Goal: Information Seeking & Learning: Learn about a topic

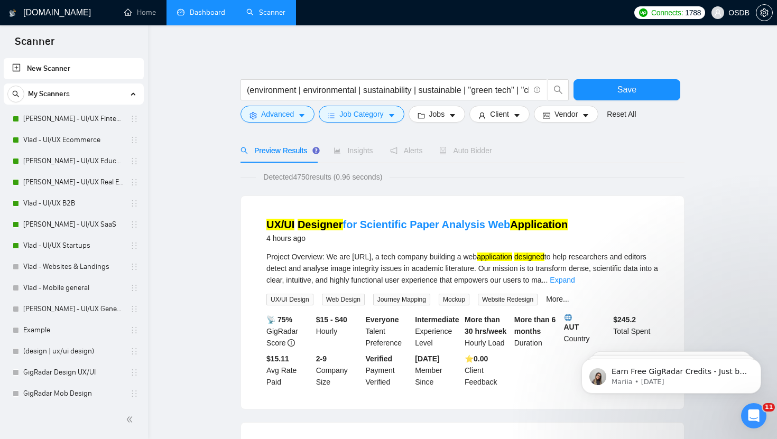
click at [205, 17] on link "Dashboard" at bounding box center [201, 12] width 48 height 9
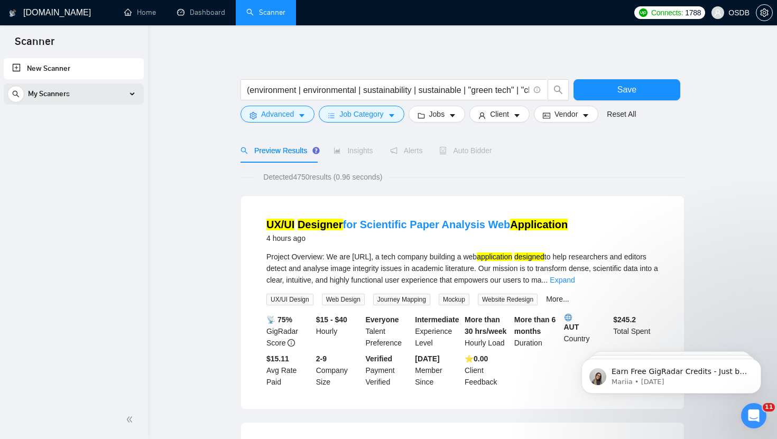
click at [118, 97] on div "My Scanners" at bounding box center [73, 94] width 133 height 21
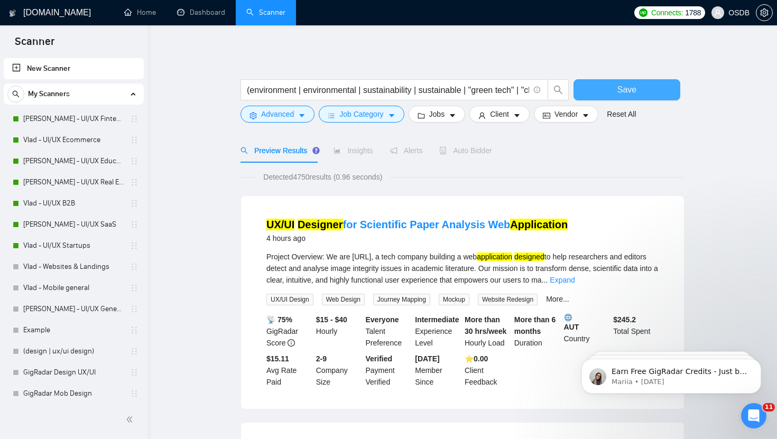
click at [580, 93] on button "Save" at bounding box center [626, 89] width 107 height 21
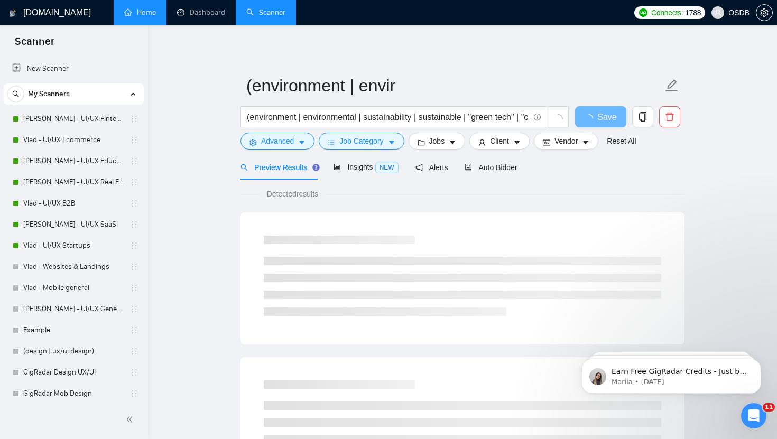
click at [156, 9] on link "Home" at bounding box center [140, 12] width 32 height 9
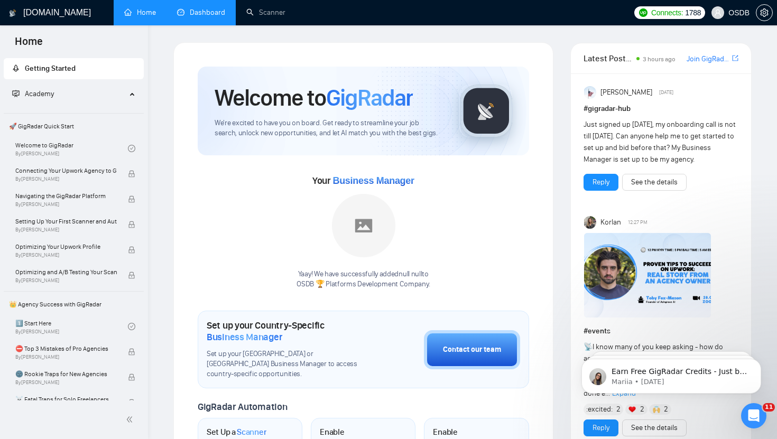
click at [214, 11] on link "Dashboard" at bounding box center [201, 12] width 48 height 9
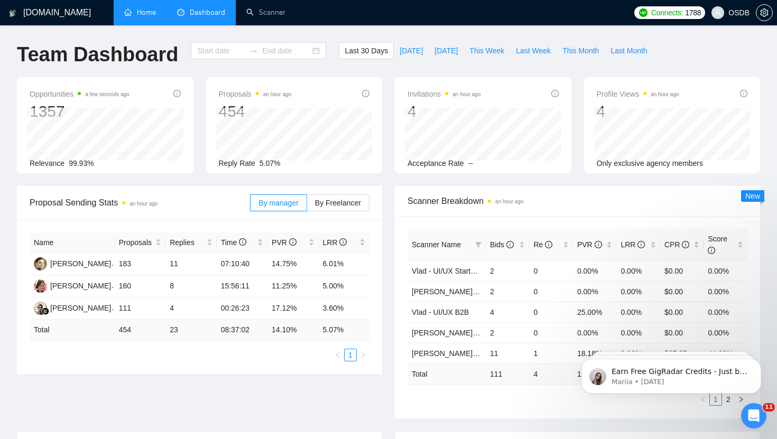
type input "[DATE]"
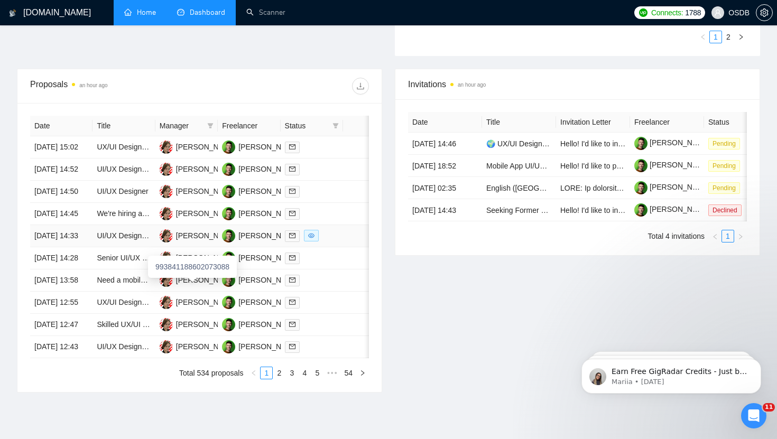
scroll to position [362, 0]
click at [127, 152] on link "UX/UI Designer for Scientific Paper Analysis Web Application" at bounding box center [197, 147] width 200 height 8
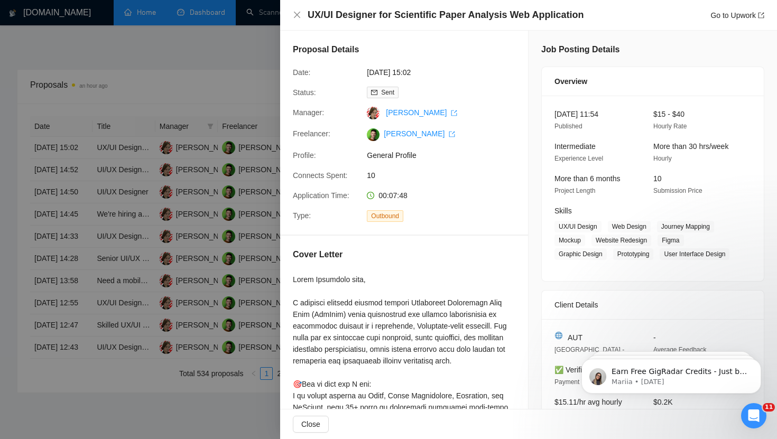
click at [292, 13] on div "UX/UI Designer for Scientific Paper Analysis Web Application Go to Upwork" at bounding box center [528, 15] width 497 height 31
click at [297, 13] on icon "close" at bounding box center [297, 15] width 8 height 8
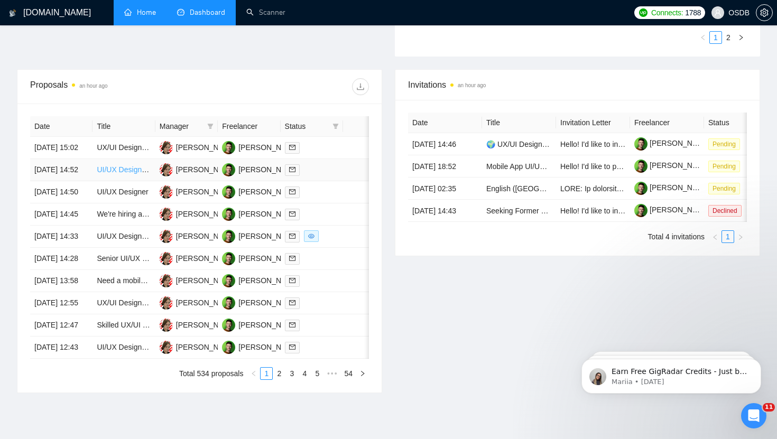
click at [128, 174] on link "UI/UX Designer Needed to Refine MVP Before Launch" at bounding box center [186, 169] width 179 height 8
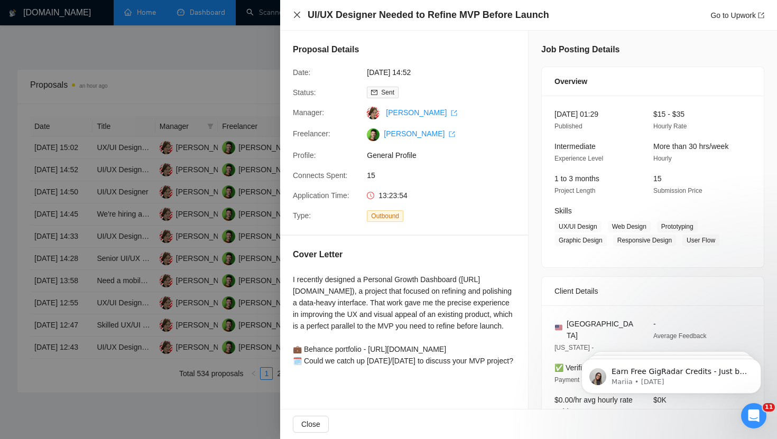
click at [297, 15] on icon "close" at bounding box center [297, 15] width 6 height 6
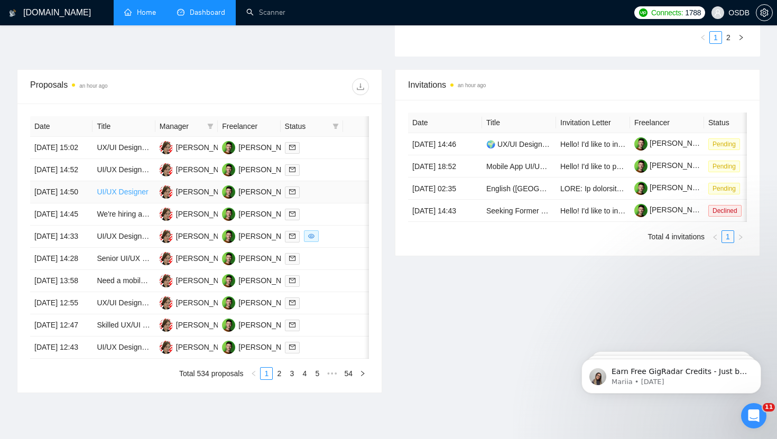
click at [135, 196] on link "UI/UX Designer" at bounding box center [122, 192] width 51 height 8
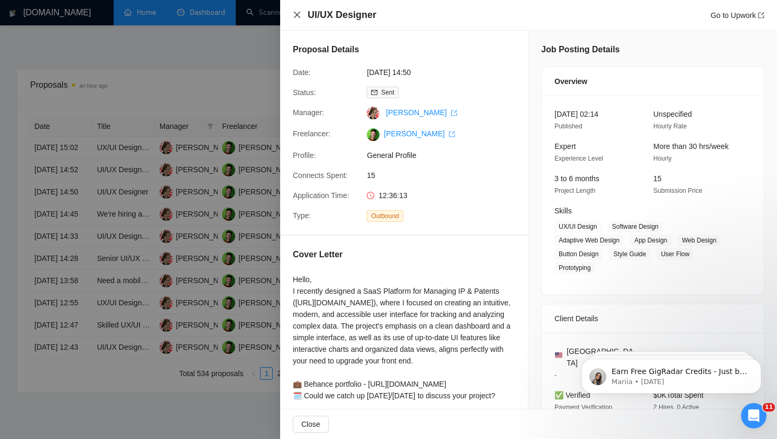
click at [295, 11] on icon "close" at bounding box center [297, 15] width 8 height 8
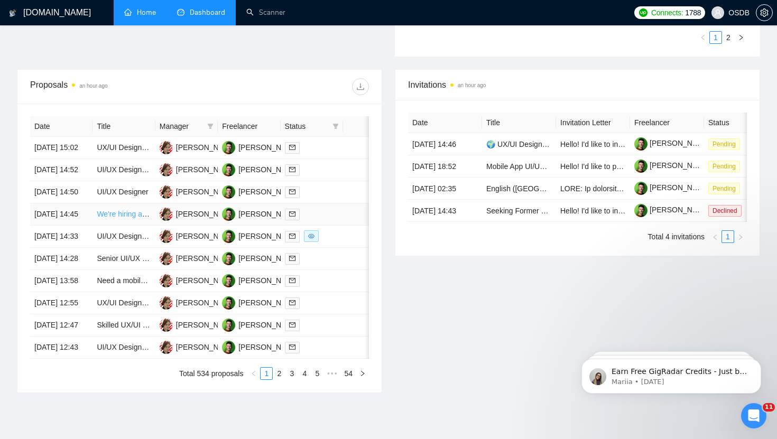
click at [132, 218] on link "We're hiring an app designer" at bounding box center [144, 214] width 94 height 8
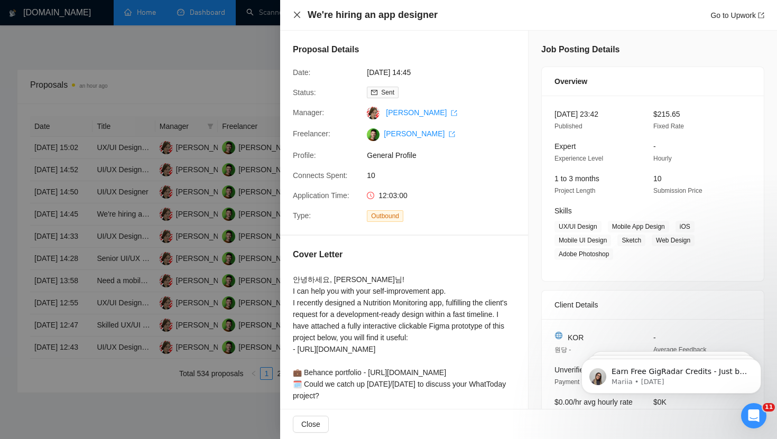
click at [293, 14] on icon "close" at bounding box center [297, 15] width 8 height 8
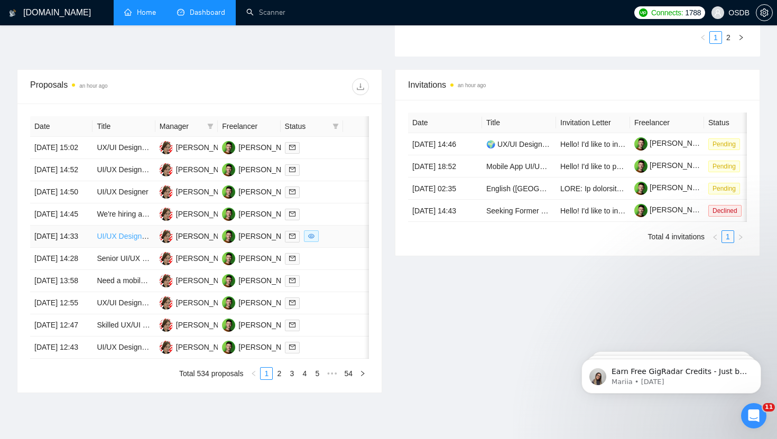
click at [128, 240] on link "UI/UX Designer for farm task management app (Mobile)" at bounding box center [188, 236] width 183 height 8
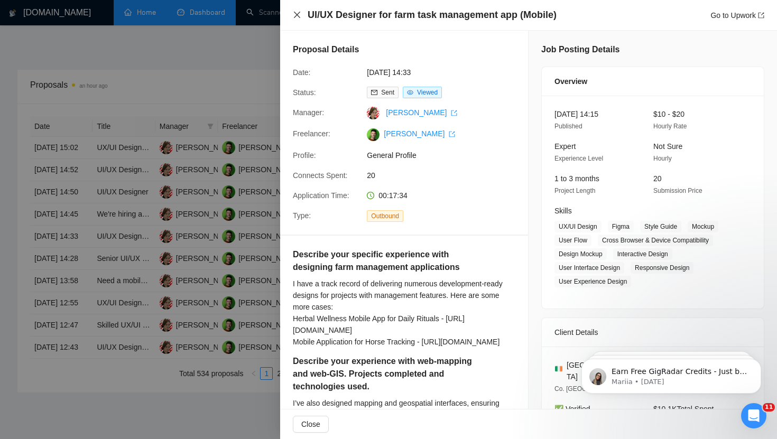
click at [297, 16] on icon "close" at bounding box center [297, 15] width 8 height 8
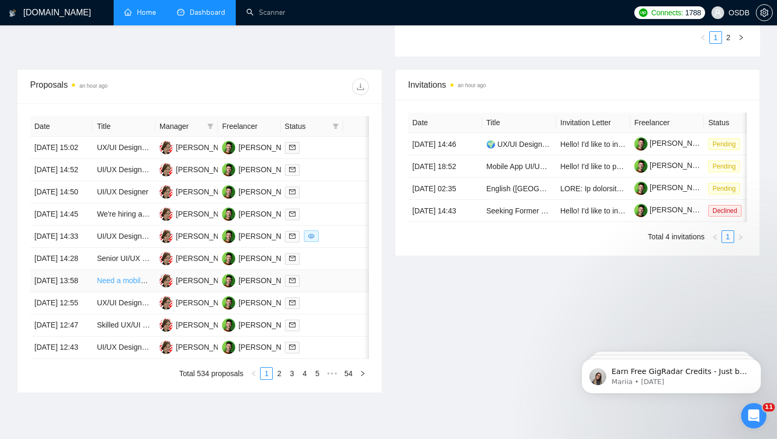
click at [124, 285] on link "Need a mobile app designer for a dating app." at bounding box center [171, 280] width 148 height 8
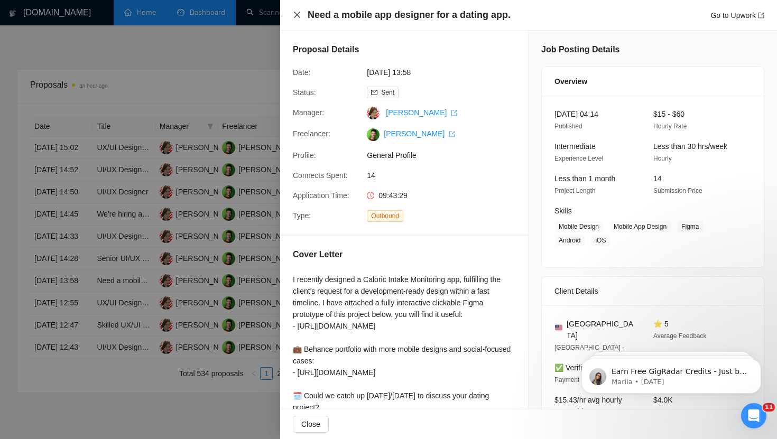
click at [297, 12] on icon "close" at bounding box center [297, 15] width 8 height 8
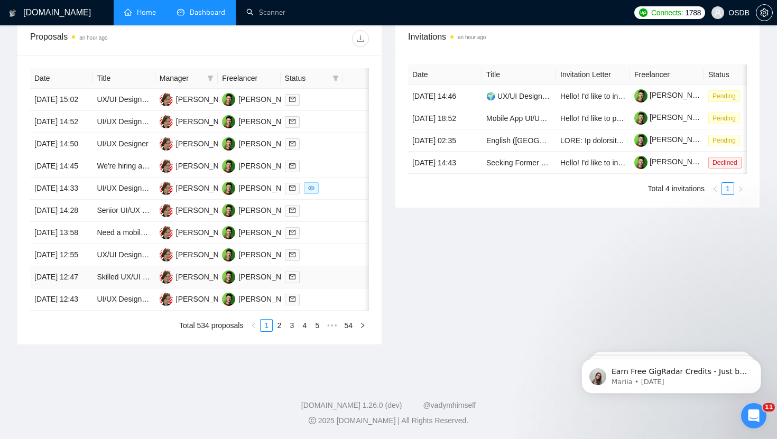
scroll to position [438, 0]
click at [114, 259] on link "UX/UI Designer Needed to Redesign Platform (Web & Mobile)" at bounding box center [198, 255] width 203 height 8
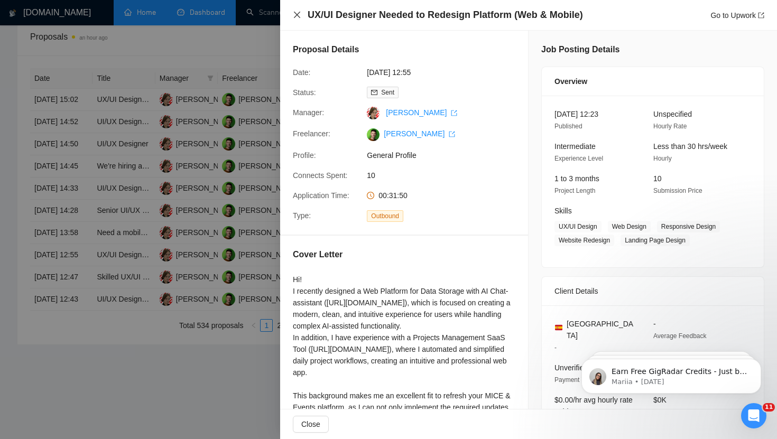
click at [298, 16] on icon "close" at bounding box center [297, 15] width 6 height 6
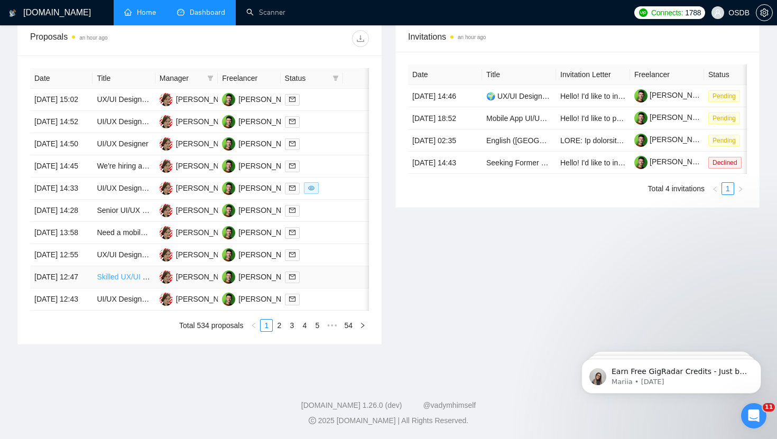
click at [112, 281] on link "Skilled UX/UI Designer to make a FIGMA Redesign for an Existing Website" at bounding box center [220, 277] width 246 height 8
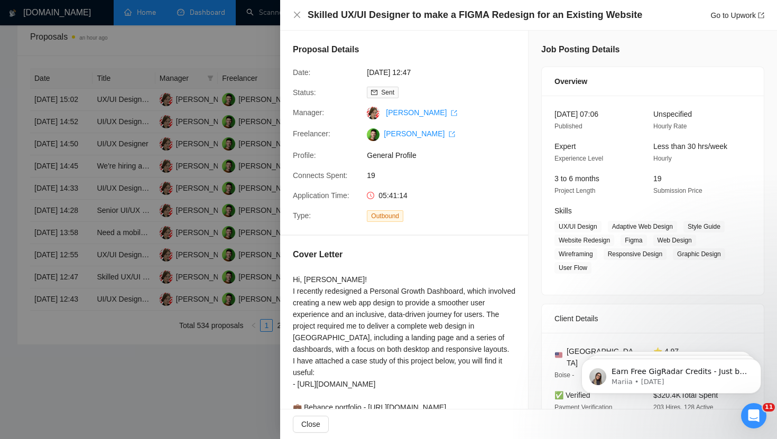
click at [294, 10] on div "Skilled UX/UI Designer to make a FIGMA Redesign for an Existing Website Go to U…" at bounding box center [528, 14] width 471 height 13
click at [300, 15] on icon "close" at bounding box center [297, 15] width 8 height 8
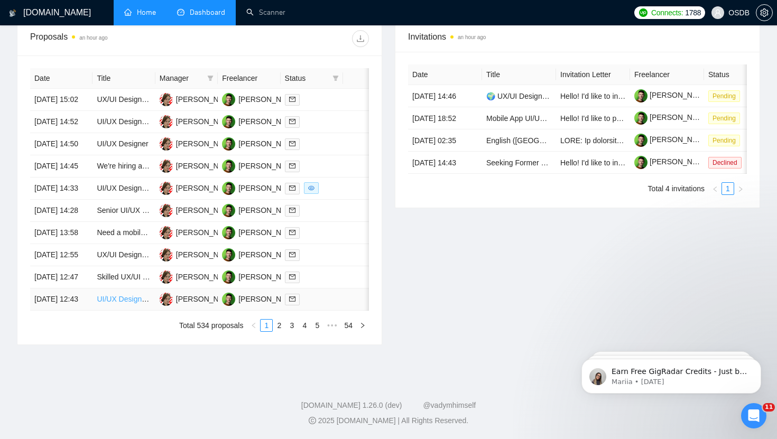
click at [132, 303] on link "UI/UX Designer to Redesign Photography App in Apple’s Liquid Glass Style" at bounding box center [220, 299] width 247 height 8
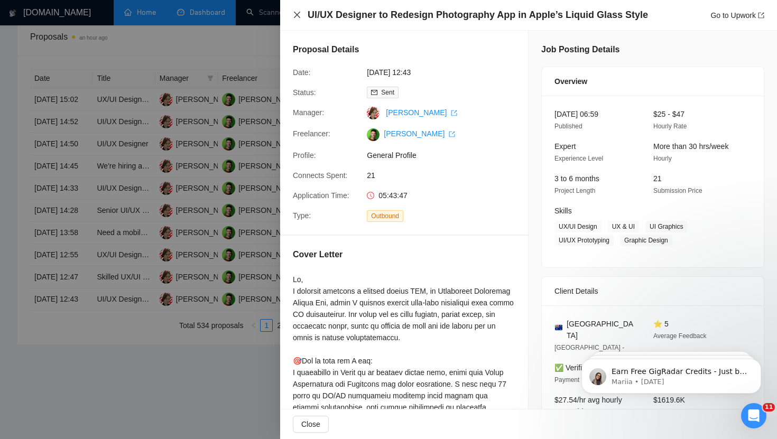
click at [296, 14] on icon "close" at bounding box center [297, 15] width 6 height 6
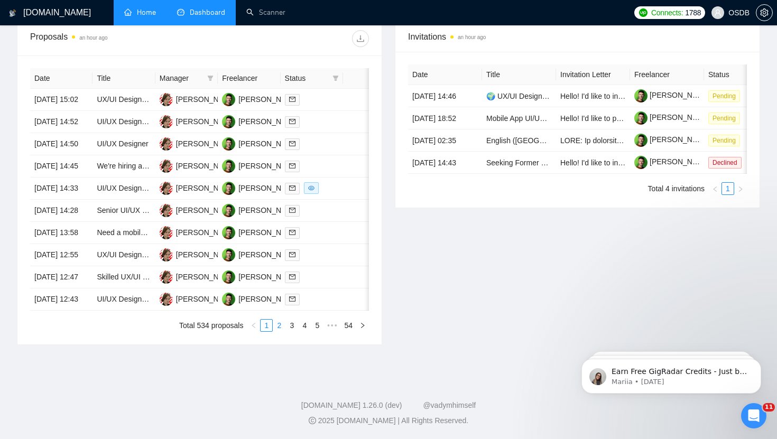
click at [277, 331] on link "2" at bounding box center [279, 326] width 12 height 12
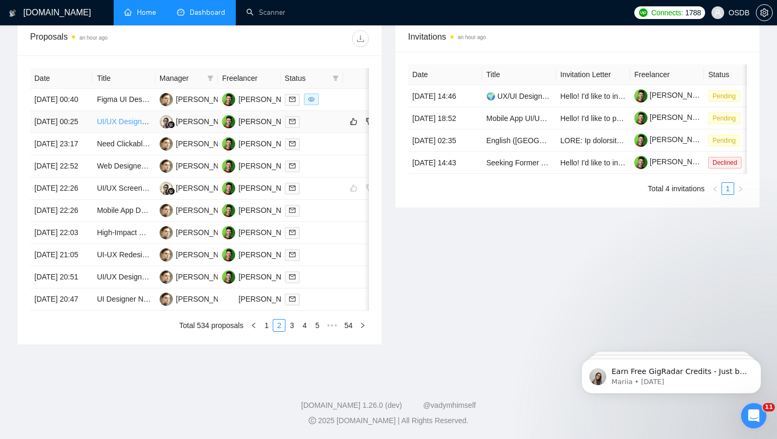
scroll to position [422, 0]
click at [127, 95] on link "Figma UI Designer for Polished, High-End Prototype" at bounding box center [182, 99] width 171 height 8
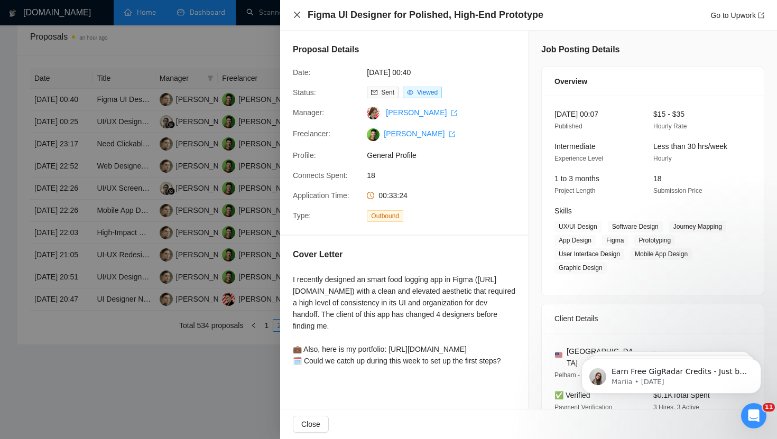
click at [298, 16] on icon "close" at bounding box center [297, 15] width 6 height 6
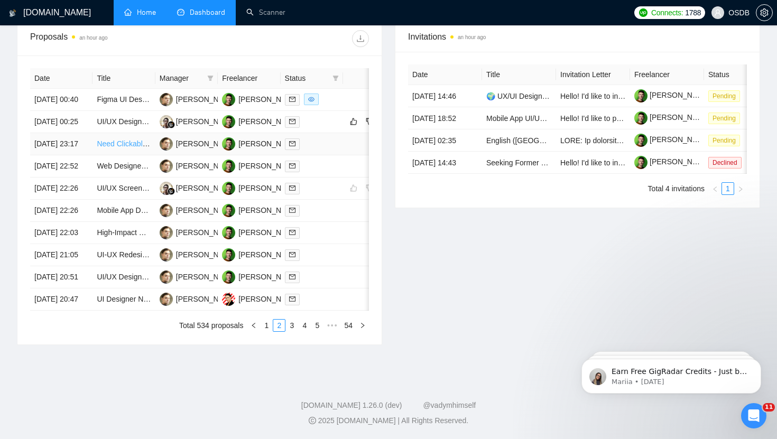
click at [127, 148] on link "Need Clickable UI/UX design for a mobile application for demos" at bounding box center [201, 144] width 209 height 8
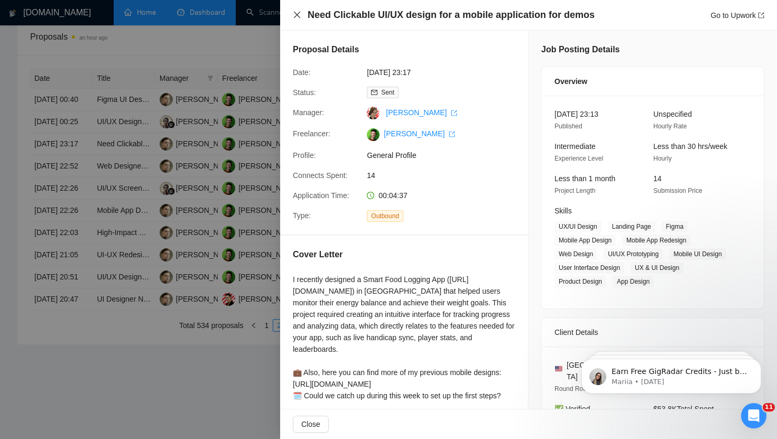
click at [297, 14] on icon "close" at bounding box center [297, 15] width 8 height 8
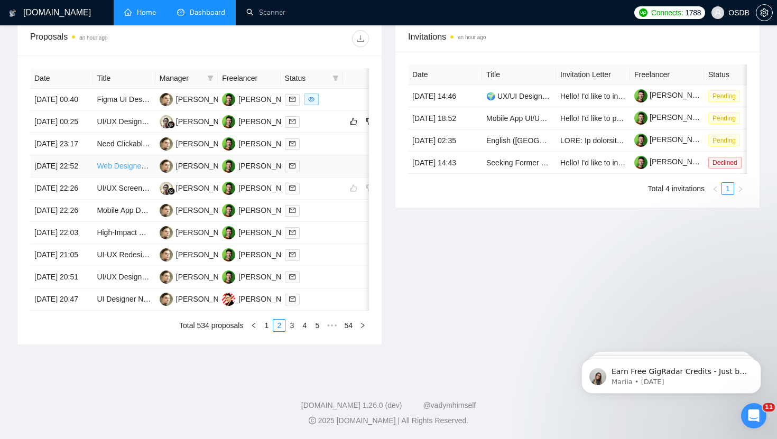
click at [142, 170] on link "Web Designer Needed for Website Redesign or New Build" at bounding box center [192, 166] width 191 height 8
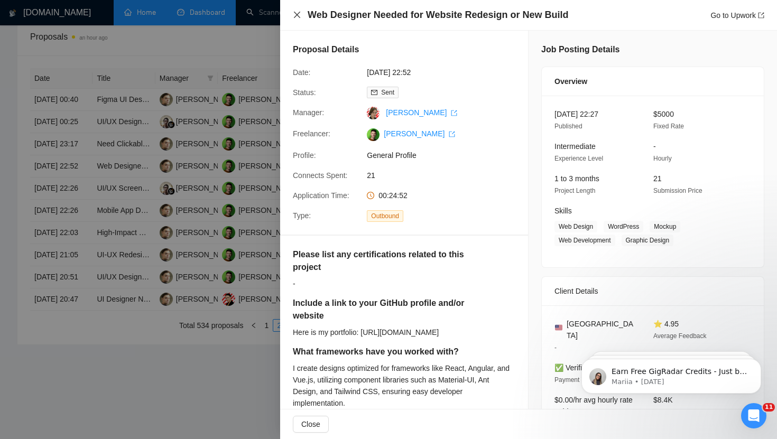
click at [299, 14] on icon "close" at bounding box center [297, 15] width 8 height 8
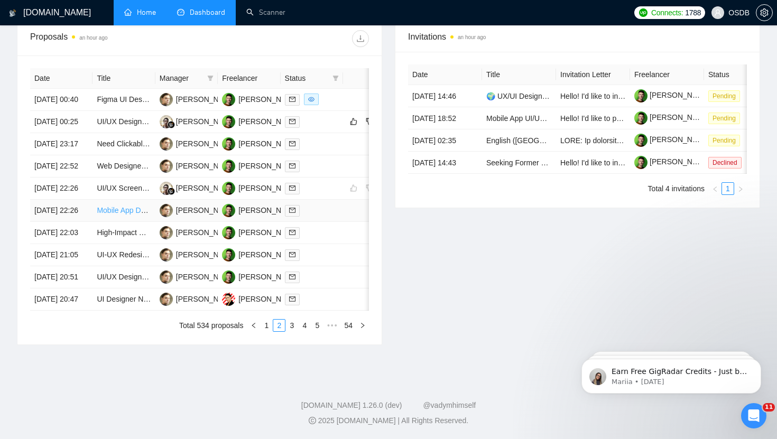
click at [123, 215] on link "Mobile App Designer Needed for Fitness Application" at bounding box center [182, 210] width 171 height 8
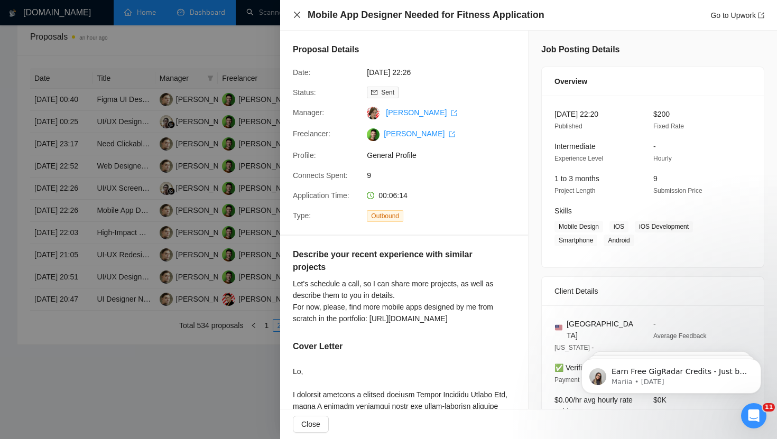
click at [296, 15] on icon "close" at bounding box center [297, 15] width 6 height 6
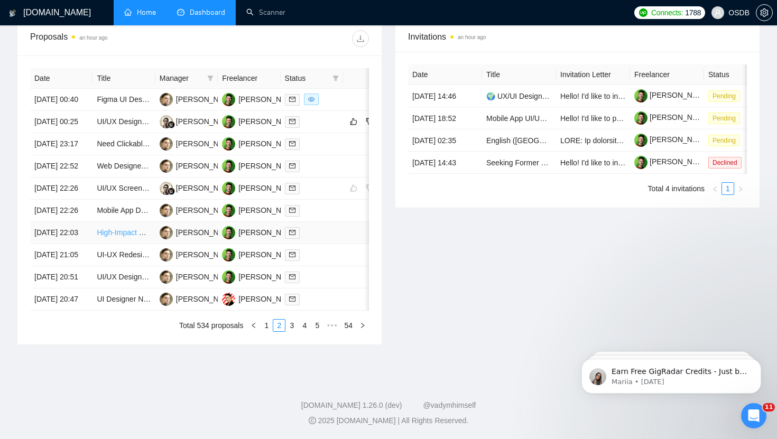
click at [123, 237] on link "High-Impact UX Designer Needed for SaaS Project" at bounding box center [181, 232] width 168 height 8
